Goal: Task Accomplishment & Management: Complete application form

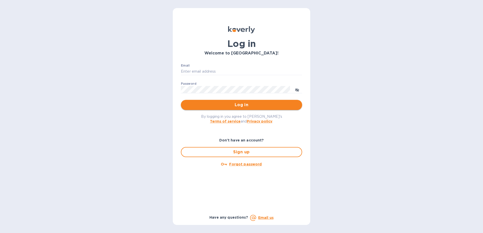
type input "frankpat@franmara.com"
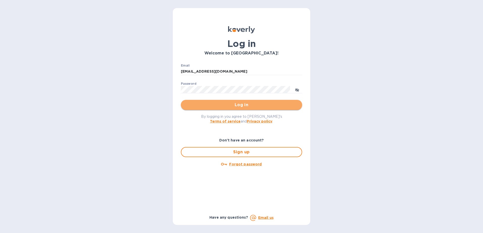
click at [218, 107] on span "Log in" at bounding box center [241, 105] width 113 height 6
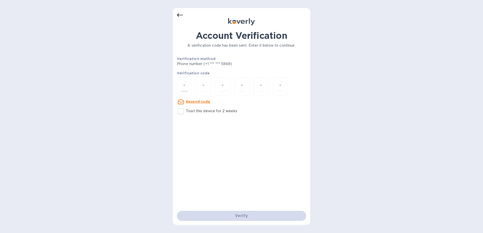
click at [184, 90] on input "number" at bounding box center [184, 86] width 7 height 9
type input "8"
type input "9"
type input "1"
type input "8"
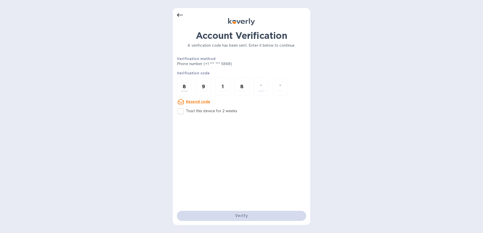
type input "7"
type input "8"
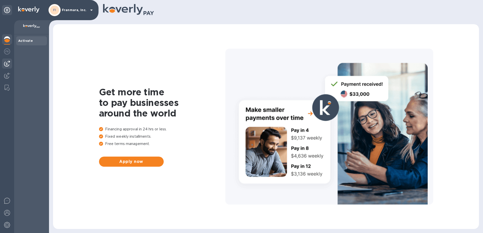
click at [9, 63] on img at bounding box center [7, 64] width 6 height 6
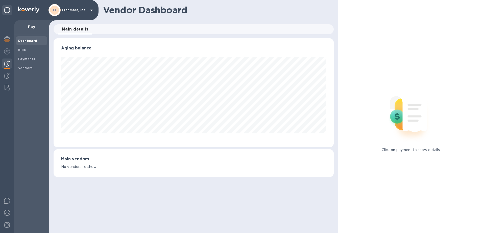
scroll to position [109, 280]
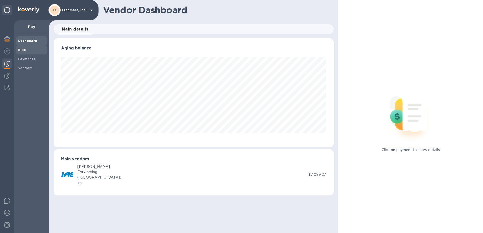
click at [22, 51] on b "Bills" at bounding box center [22, 50] width 8 height 4
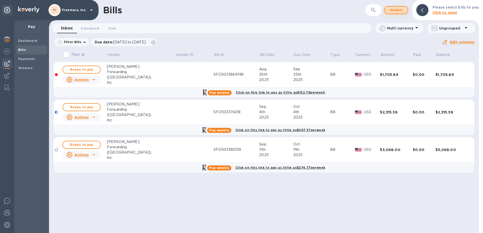
click at [403, 12] on span "Add bill" at bounding box center [396, 10] width 15 height 6
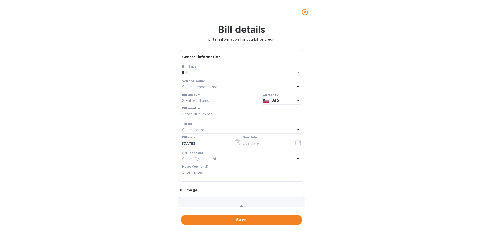
click at [219, 86] on div "Select vendor name" at bounding box center [238, 87] width 113 height 7
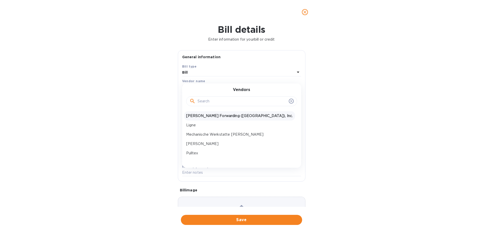
click at [215, 120] on div "[PERSON_NAME] Forwarding ([GEOGRAPHIC_DATA]), Inc." at bounding box center [239, 115] width 111 height 9
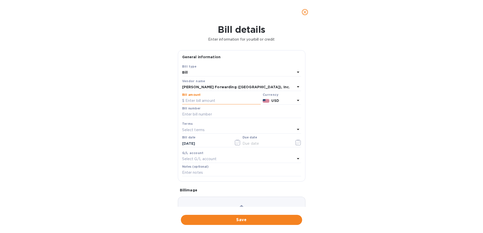
click at [216, 102] on input "text" at bounding box center [221, 101] width 79 height 8
type input "1,122.32"
click at [213, 116] on input "text" at bounding box center [241, 115] width 119 height 8
type input "SFO503374218"
type input "[DATE]"
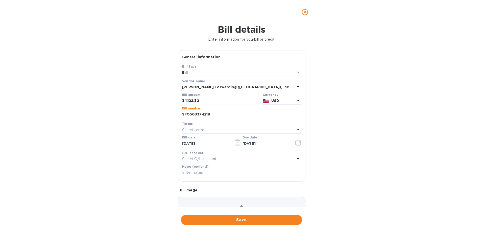
click at [210, 115] on input "SFO503374218" at bounding box center [241, 115] width 119 height 8
type input "SFO503400684"
click at [235, 143] on icon "button" at bounding box center [238, 143] width 6 height 6
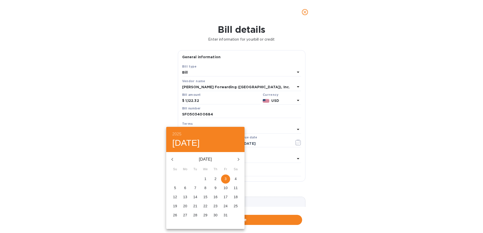
click at [172, 157] on icon "button" at bounding box center [172, 160] width 6 height 6
click at [174, 214] on p "28" at bounding box center [175, 215] width 4 height 5
type input "[DATE]"
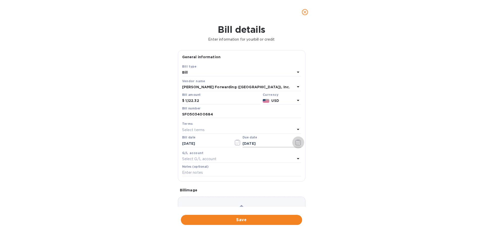
click at [297, 144] on icon "button" at bounding box center [298, 143] width 6 height 6
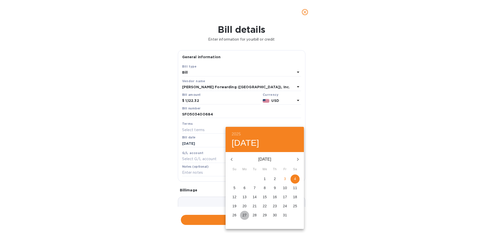
click at [243, 215] on p "27" at bounding box center [245, 215] width 4 height 5
type input "[DATE]"
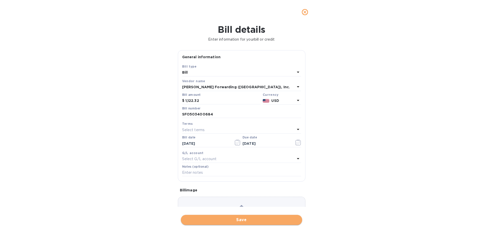
click at [235, 220] on span "Save" at bounding box center [241, 220] width 113 height 6
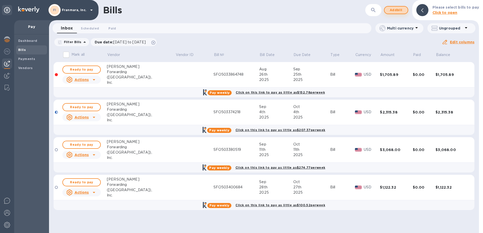
click at [394, 11] on span "Add bill" at bounding box center [396, 10] width 15 height 6
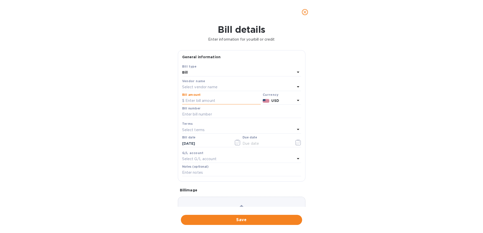
click at [202, 101] on input "text" at bounding box center [221, 101] width 79 height 8
click at [211, 86] on p "Select vendor name" at bounding box center [199, 87] width 35 height 5
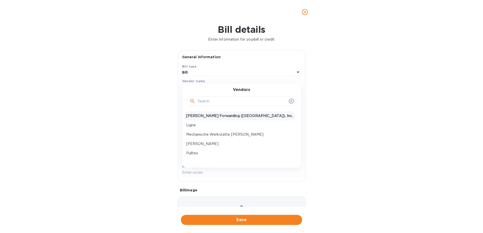
click at [207, 117] on p "[PERSON_NAME] Forwarding ([GEOGRAPHIC_DATA]), Inc." at bounding box center [239, 115] width 107 height 5
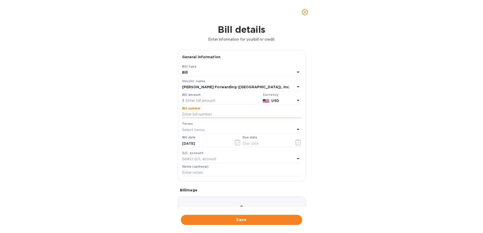
click at [205, 112] on input "text" at bounding box center [241, 115] width 119 height 8
type input "SF0503401663"
click at [203, 130] on p "Select terms" at bounding box center [193, 130] width 23 height 5
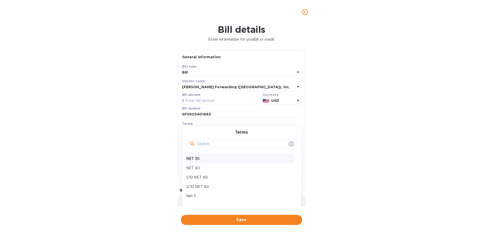
click at [201, 158] on p "NET 30" at bounding box center [239, 158] width 107 height 5
type input "[DATE]"
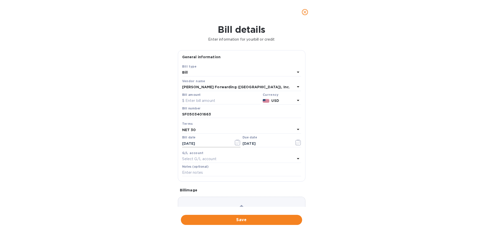
click at [236, 143] on icon "button" at bounding box center [238, 143] width 6 height 6
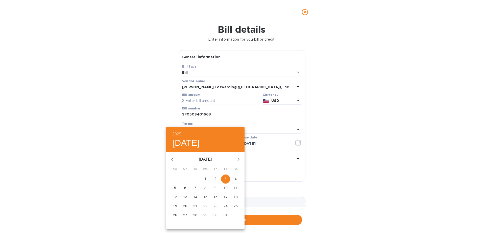
click at [175, 159] on icon "button" at bounding box center [172, 160] width 6 height 6
click at [176, 216] on p "28" at bounding box center [175, 215] width 4 height 5
type input "[DATE]"
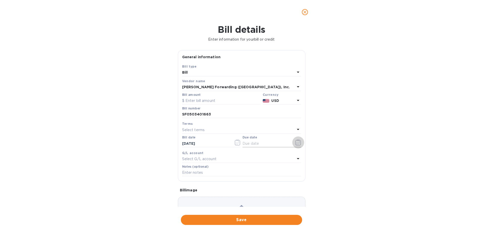
click at [295, 145] on icon "button" at bounding box center [298, 143] width 6 height 6
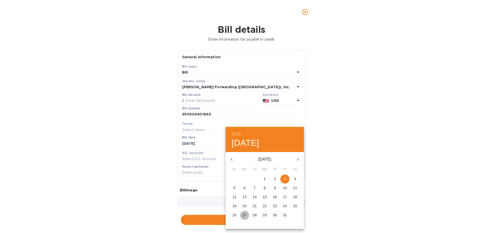
click at [243, 216] on p "27" at bounding box center [245, 215] width 4 height 5
type input "[DATE]"
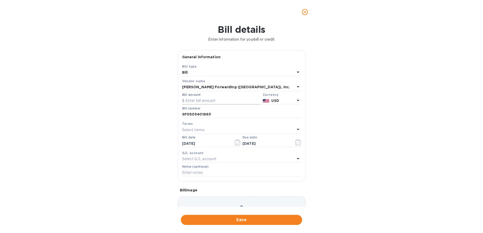
click at [208, 102] on input "text" at bounding box center [221, 101] width 79 height 8
type input "1,542.80"
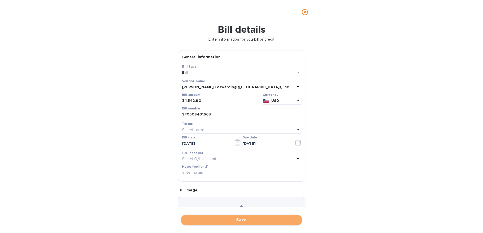
click at [221, 220] on span "Save" at bounding box center [241, 220] width 113 height 6
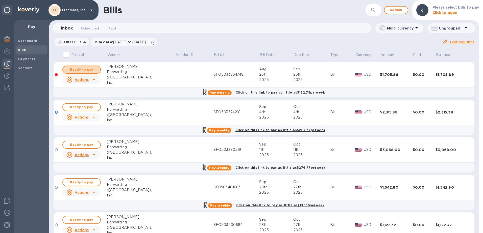
click at [81, 71] on span "Ready to pay" at bounding box center [81, 70] width 29 height 6
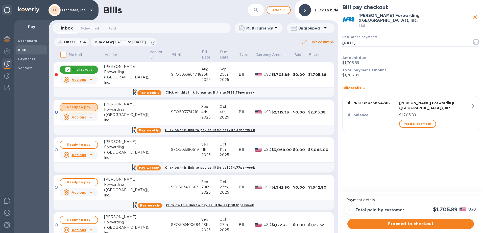
click at [88, 107] on span "Ready to pay" at bounding box center [78, 107] width 29 height 6
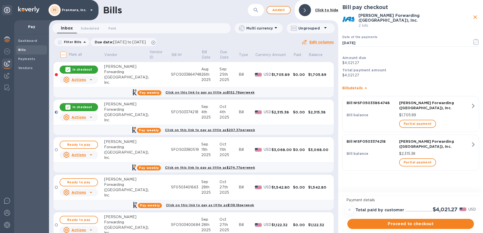
drag, startPoint x: 386, startPoint y: 225, endPoint x: 384, endPoint y: 56, distance: 168.8
click at [384, 56] on div "Bill pay checkout [PERSON_NAME] Forwarding ([GEOGRAPHIC_DATA]), Inc. 2 bills Da…" at bounding box center [410, 116] width 145 height 233
click at [474, 40] on icon "button" at bounding box center [476, 42] width 6 height 6
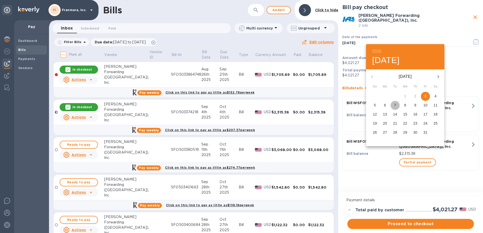
click at [393, 106] on span "7" at bounding box center [395, 105] width 9 height 5
type input "[DATE]"
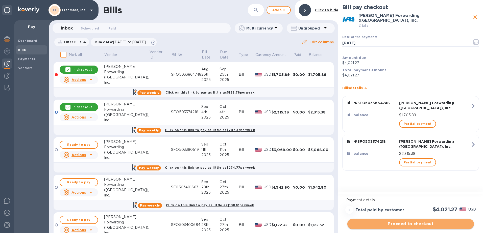
click at [388, 225] on span "Proceed to checkout" at bounding box center [411, 224] width 119 height 6
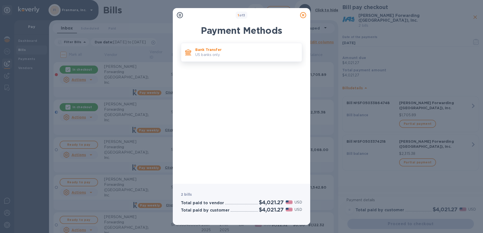
click at [236, 57] on p "US banks only." at bounding box center [246, 54] width 103 height 5
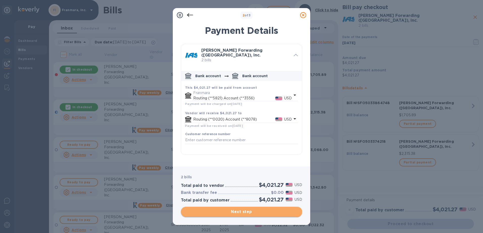
click at [256, 209] on span "Next step" at bounding box center [241, 212] width 113 height 6
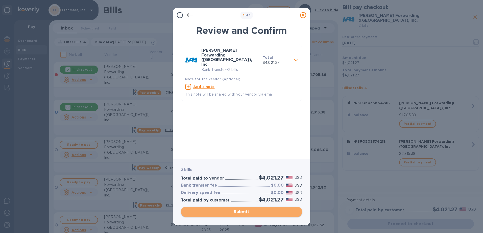
click at [246, 214] on span "Submit" at bounding box center [241, 212] width 113 height 6
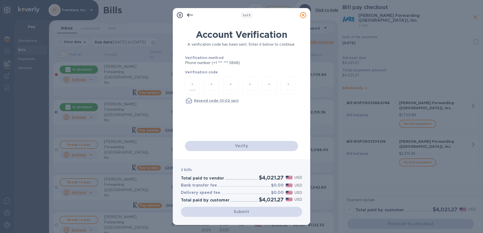
click at [189, 85] on div at bounding box center [192, 86] width 15 height 18
type input "9"
type input "5"
type input "4"
type input "7"
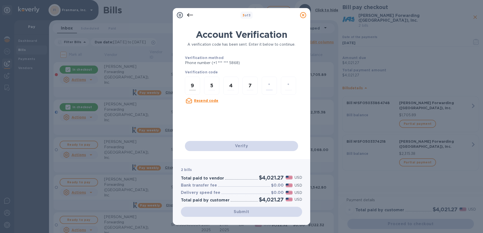
type input "3"
type input "5"
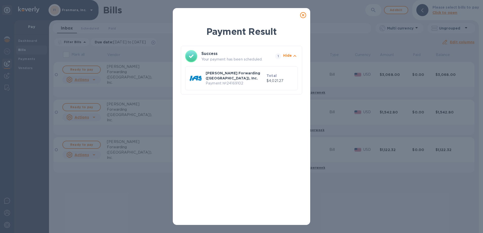
click at [217, 81] on p "Payment № 24169102" at bounding box center [235, 83] width 59 height 5
click at [255, 81] on p "Payment № 24169102" at bounding box center [235, 83] width 59 height 5
click at [326, 48] on div "Payment Result Success Your payment has been scheduled. 1 Hide [PERSON_NAME] Fo…" at bounding box center [241, 116] width 483 height 233
click at [290, 54] on p "Hide" at bounding box center [287, 55] width 9 height 5
click at [306, 14] on div at bounding box center [303, 15] width 10 height 10
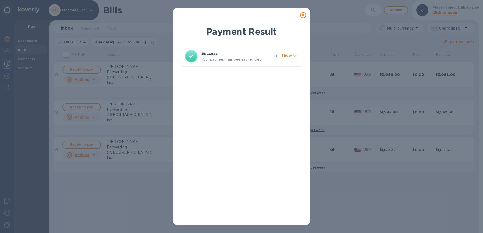
click at [304, 15] on icon at bounding box center [303, 15] width 6 height 6
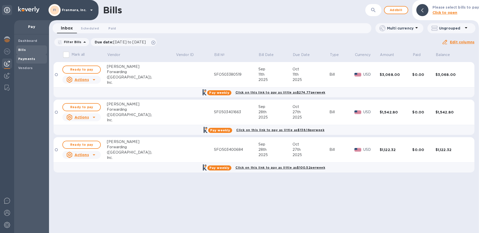
click at [30, 61] on span "Payments" at bounding box center [26, 59] width 17 height 5
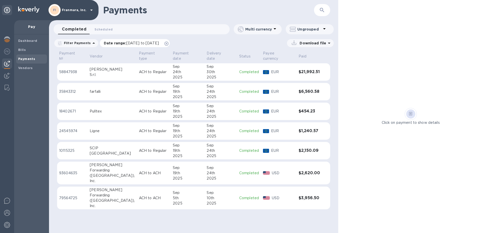
click at [169, 43] on icon at bounding box center [167, 44] width 4 height 4
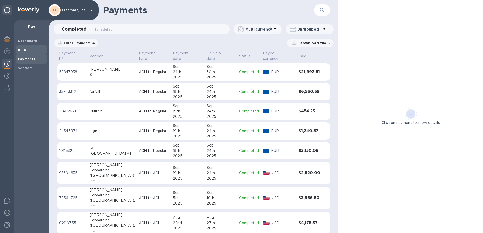
click at [23, 51] on b "Bills" at bounding box center [22, 50] width 8 height 4
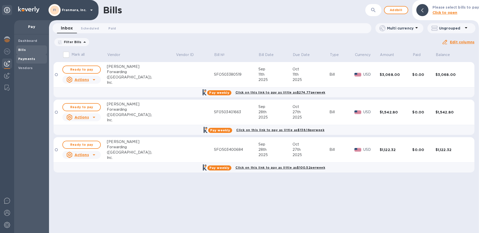
click at [25, 58] on b "Payments" at bounding box center [26, 59] width 17 height 4
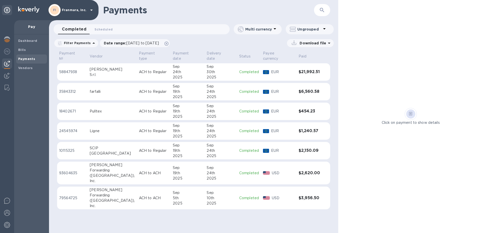
click at [91, 43] on icon at bounding box center [94, 43] width 6 height 6
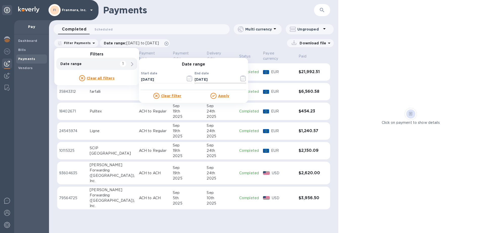
click at [241, 80] on icon "button" at bounding box center [243, 79] width 6 height 6
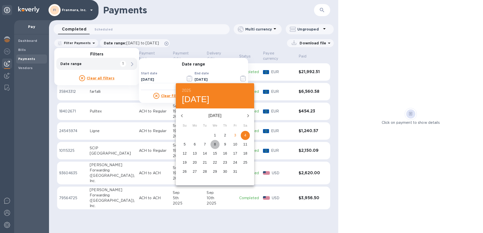
click at [217, 145] on span "8" at bounding box center [214, 144] width 9 height 5
type input "[DATE]"
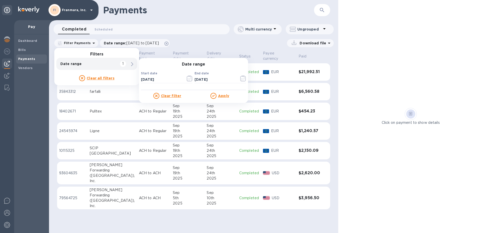
click at [224, 96] on u "Apply" at bounding box center [223, 96] width 11 height 4
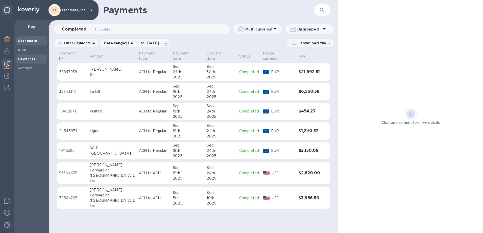
click at [21, 42] on b "Dashboard" at bounding box center [27, 41] width 19 height 4
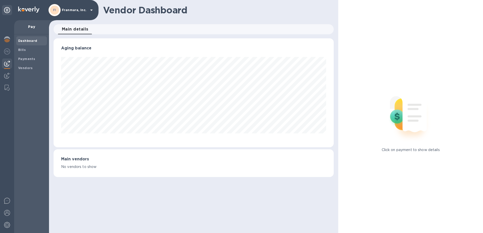
scroll to position [109, 280]
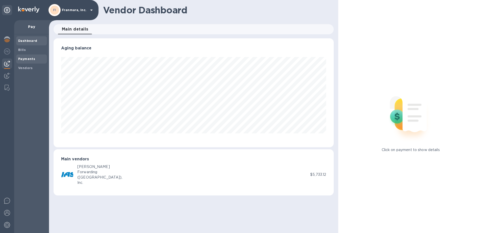
click at [27, 57] on b "Payments" at bounding box center [26, 59] width 17 height 4
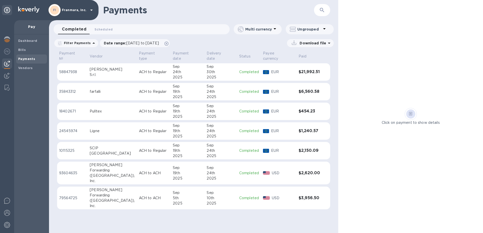
click at [77, 44] on p "Filter Payments" at bounding box center [76, 43] width 29 height 4
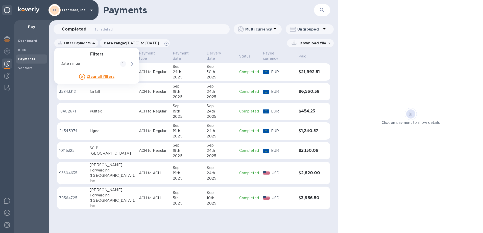
click at [77, 44] on p "Filter Payments" at bounding box center [76, 43] width 29 height 4
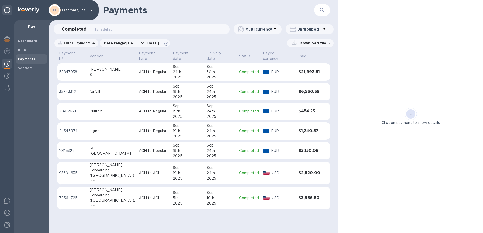
click at [240, 46] on div "Download file" at bounding box center [253, 43] width 161 height 8
click at [35, 42] on b "Dashboard" at bounding box center [27, 41] width 19 height 4
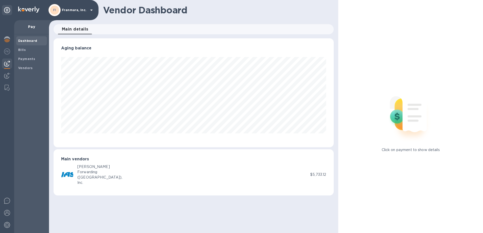
scroll to position [109, 280]
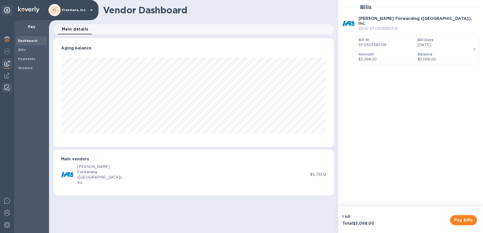
click at [6, 89] on img at bounding box center [7, 88] width 5 height 6
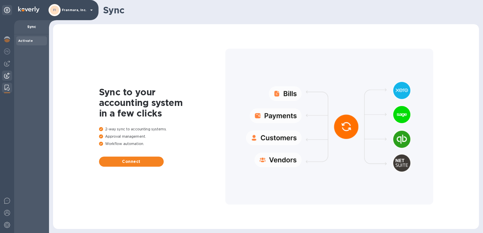
click at [7, 77] on img at bounding box center [7, 76] width 6 height 6
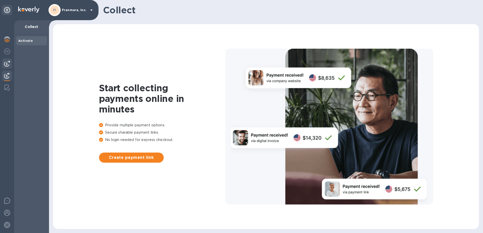
click at [6, 65] on img at bounding box center [7, 64] width 6 height 6
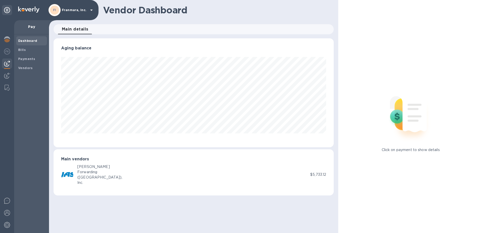
scroll to position [109, 280]
click at [6, 55] on div at bounding box center [7, 51] width 10 height 11
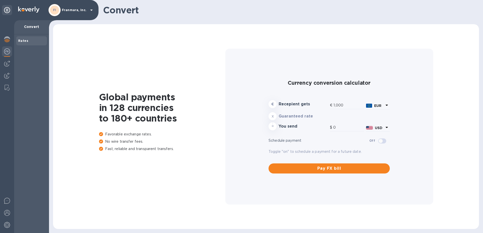
type input "1,182.8"
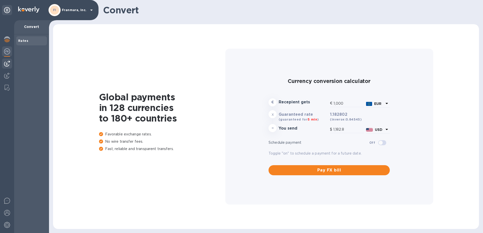
click at [8, 65] on img at bounding box center [7, 64] width 6 height 6
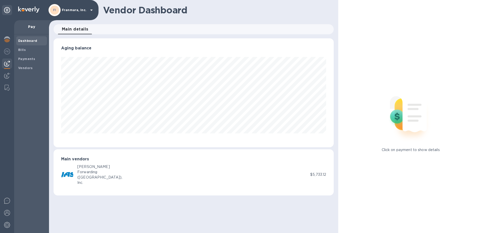
scroll to position [109, 280]
click at [7, 77] on img at bounding box center [7, 76] width 6 height 6
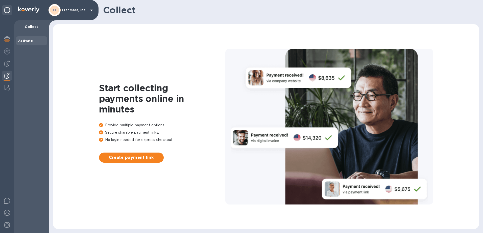
click at [7, 77] on img at bounding box center [7, 76] width 6 height 6
click at [6, 65] on img at bounding box center [7, 64] width 6 height 6
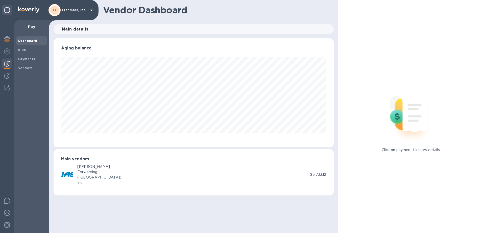
scroll to position [109, 280]
click at [25, 70] on span "Vendors" at bounding box center [25, 68] width 15 height 5
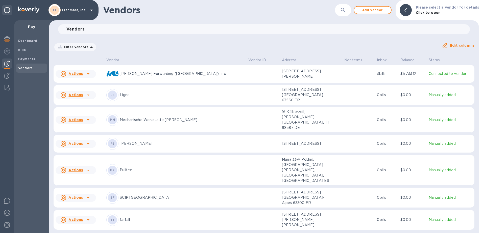
click at [80, 74] on u "Actions" at bounding box center [75, 74] width 14 height 4
click at [80, 74] on div at bounding box center [241, 116] width 483 height 233
click at [440, 75] on p "Connected to vendor" at bounding box center [451, 73] width 44 height 5
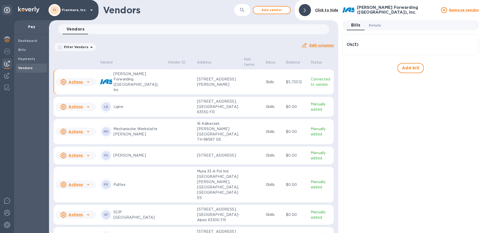
click at [373, 26] on span "Details 0" at bounding box center [375, 25] width 12 height 5
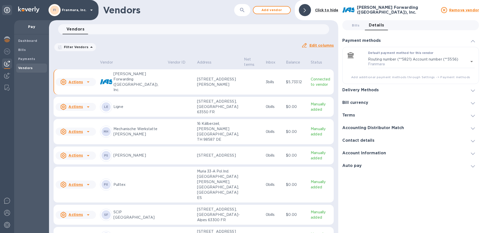
click at [92, 10] on icon at bounding box center [91, 10] width 3 height 1
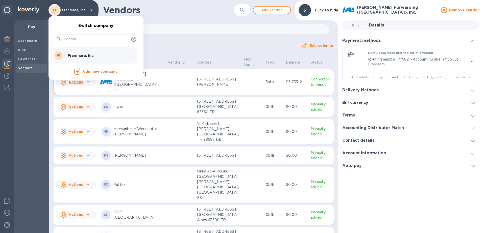
click at [92, 10] on div at bounding box center [241, 116] width 483 height 233
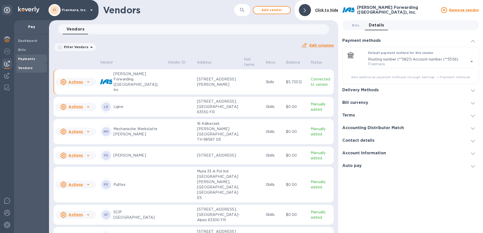
click at [24, 60] on b "Payments" at bounding box center [26, 59] width 17 height 4
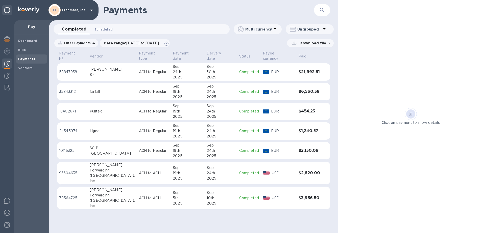
click at [100, 30] on span "Scheduled 0" at bounding box center [104, 29] width 18 height 5
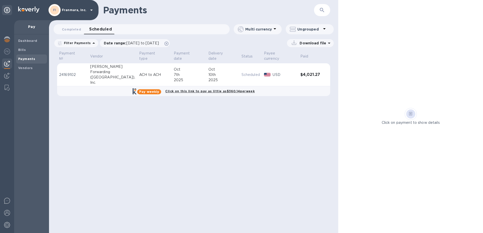
click at [100, 75] on div "([GEOGRAPHIC_DATA])," at bounding box center [112, 77] width 45 height 5
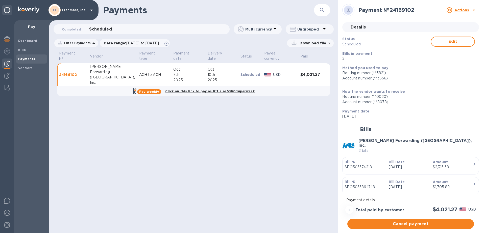
click at [265, 42] on div "Download file" at bounding box center [253, 43] width 161 height 8
